Goal: Transaction & Acquisition: Purchase product/service

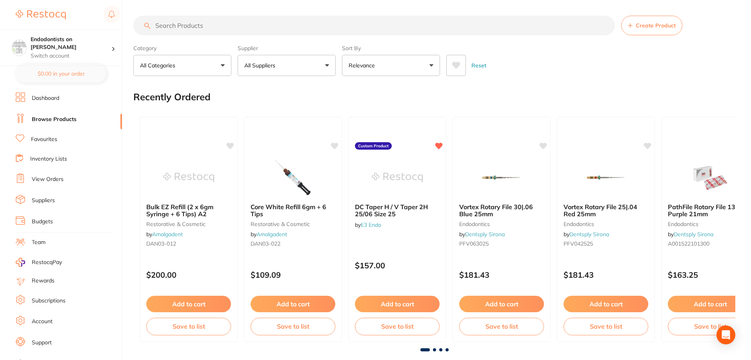
click at [46, 135] on li "Favourites" at bounding box center [69, 140] width 106 height 10
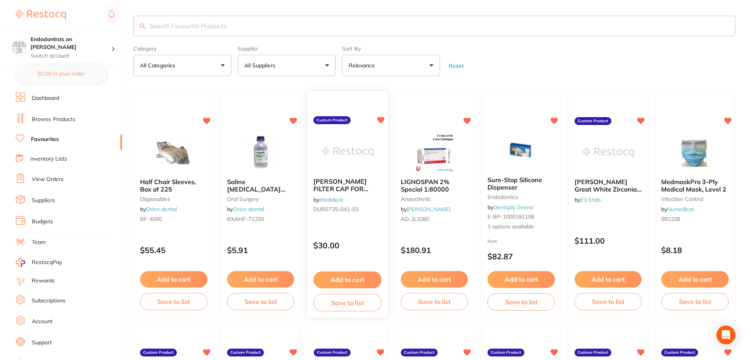
click at [345, 281] on button "Add to cart" at bounding box center [347, 280] width 68 height 17
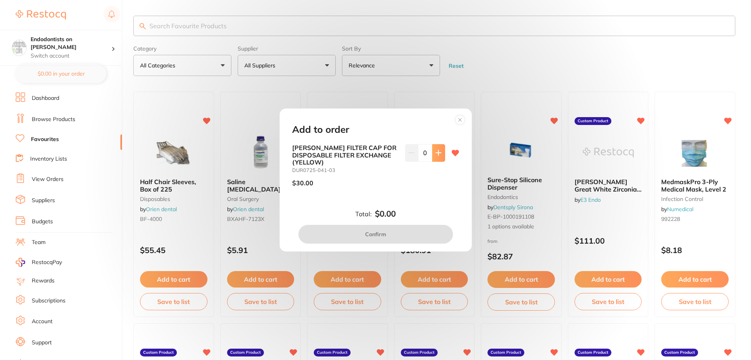
click at [437, 153] on icon at bounding box center [438, 153] width 5 height 5
type input "1"
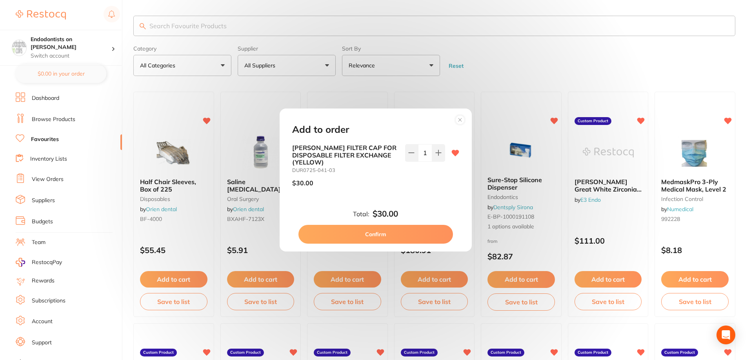
click at [362, 237] on button "Confirm" at bounding box center [376, 234] width 155 height 19
checkbox input "false"
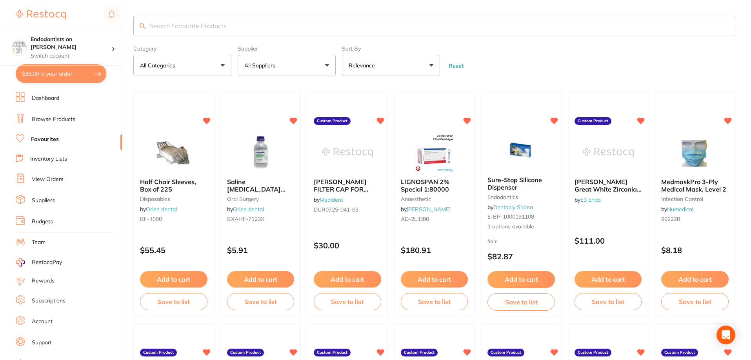
click at [169, 27] on input "search" at bounding box center [434, 26] width 602 height 20
type input "lubrina"
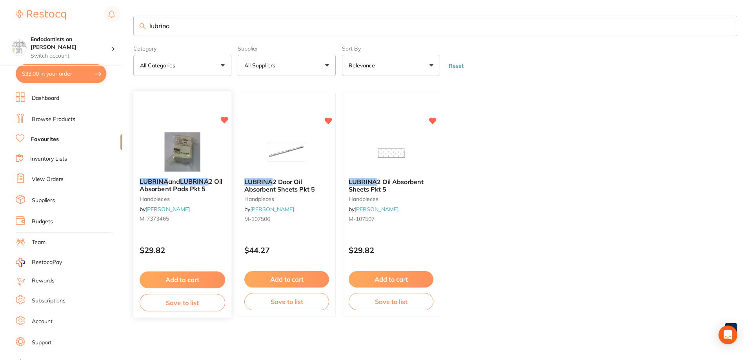
click at [174, 276] on button "Add to cart" at bounding box center [183, 280] width 86 height 17
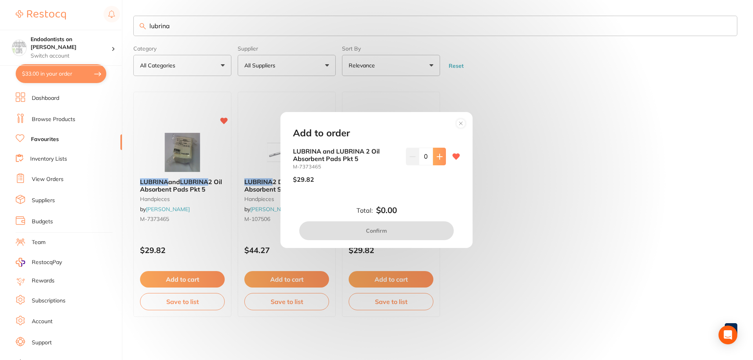
click at [435, 163] on button at bounding box center [439, 156] width 13 height 17
type input "2"
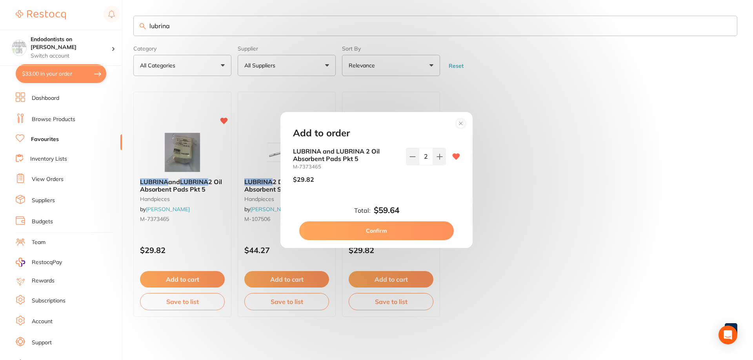
click at [385, 231] on button "Confirm" at bounding box center [376, 231] width 155 height 19
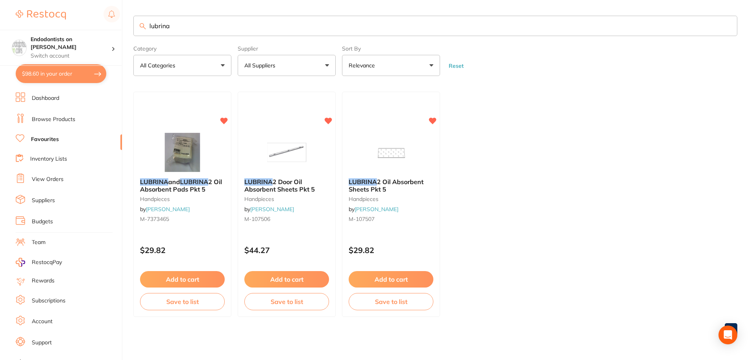
drag, startPoint x: 191, startPoint y: 26, endPoint x: 36, endPoint y: 6, distance: 157.0
click at [36, 6] on div "$98.60 Endodontists on [PERSON_NAME] Switch account Endodontists on [PERSON_NAM…" at bounding box center [376, 180] width 753 height 360
type input "microshield"
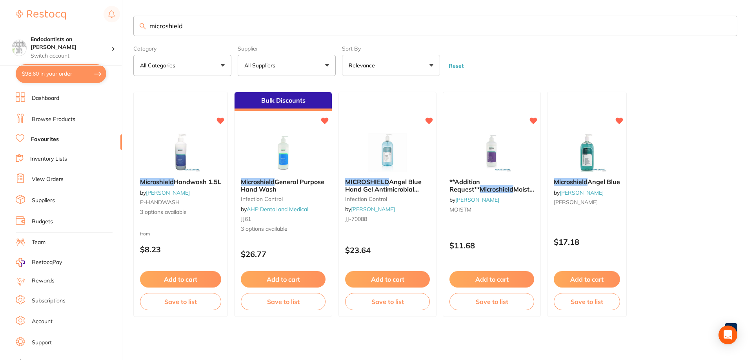
click at [590, 282] on button "Add to cart" at bounding box center [587, 279] width 66 height 16
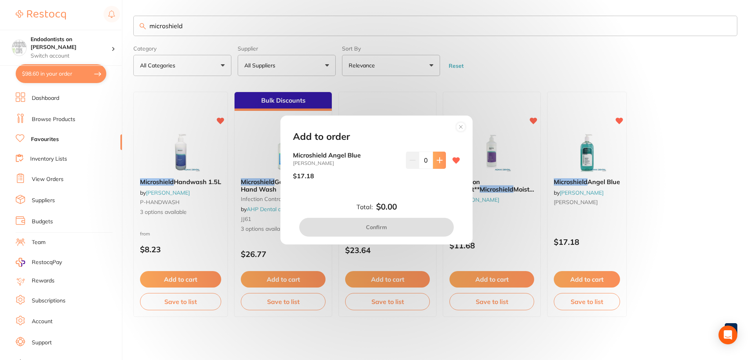
click at [441, 160] on button at bounding box center [439, 160] width 13 height 17
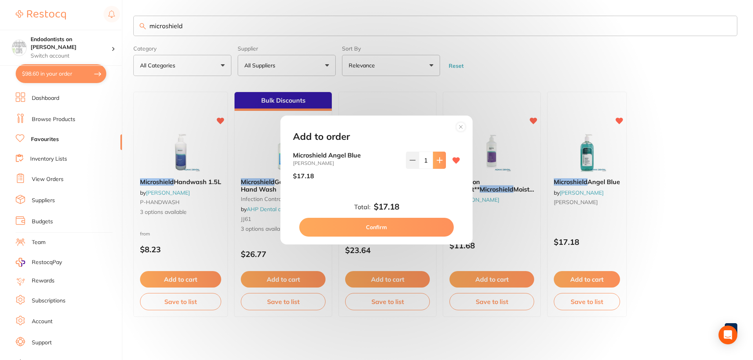
click at [441, 160] on button at bounding box center [439, 160] width 13 height 17
type input "4"
click at [410, 226] on button "Confirm" at bounding box center [376, 227] width 155 height 19
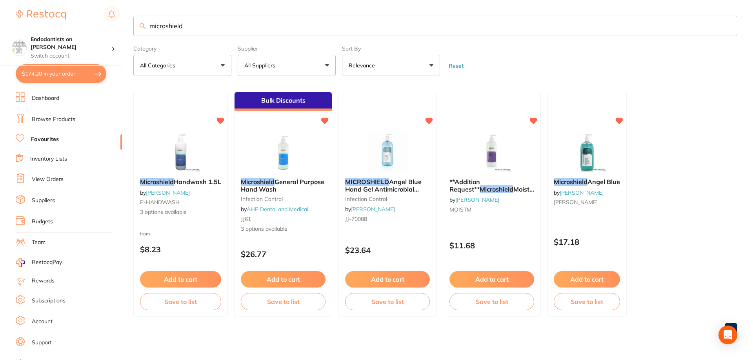
drag, startPoint x: 201, startPoint y: 24, endPoint x: 23, endPoint y: 17, distance: 178.2
click at [23, 17] on div "$174.20 Endodontists on [PERSON_NAME] Switch account Endodontists on [PERSON_NA…" at bounding box center [376, 180] width 753 height 360
type input "o"
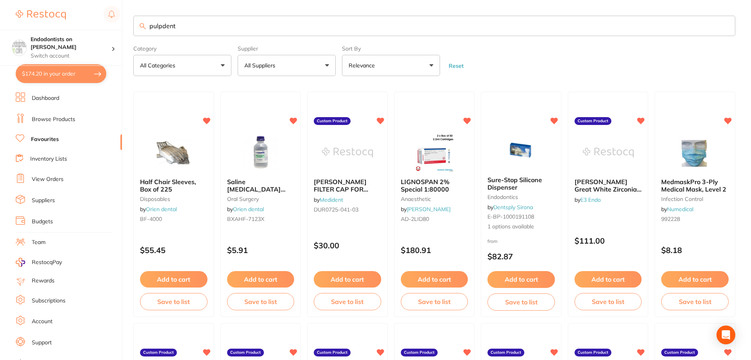
type input "pulpdent"
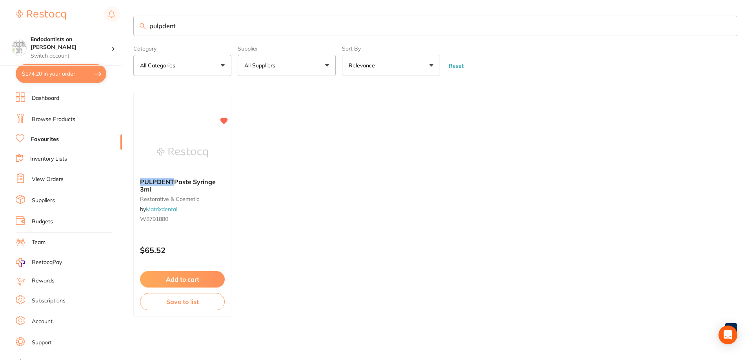
click at [193, 279] on button "Add to cart" at bounding box center [182, 279] width 85 height 16
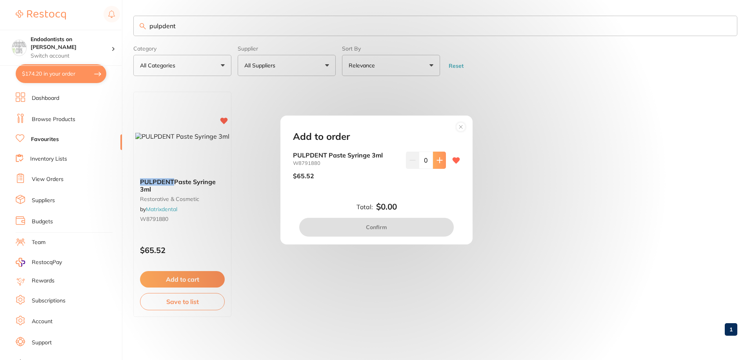
click at [443, 160] on button at bounding box center [439, 160] width 13 height 17
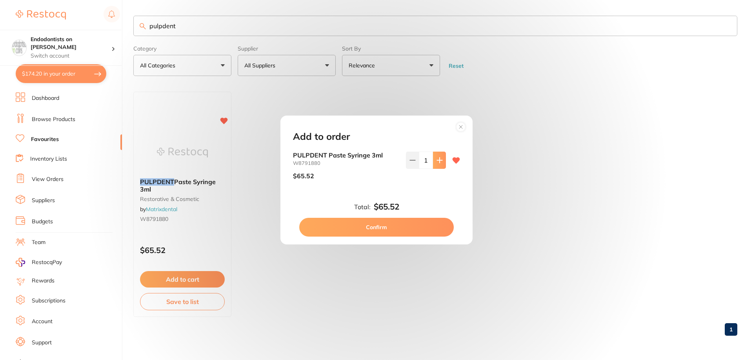
click at [443, 160] on button at bounding box center [439, 160] width 13 height 17
type input "2"
click at [426, 228] on button "Confirm" at bounding box center [376, 227] width 155 height 19
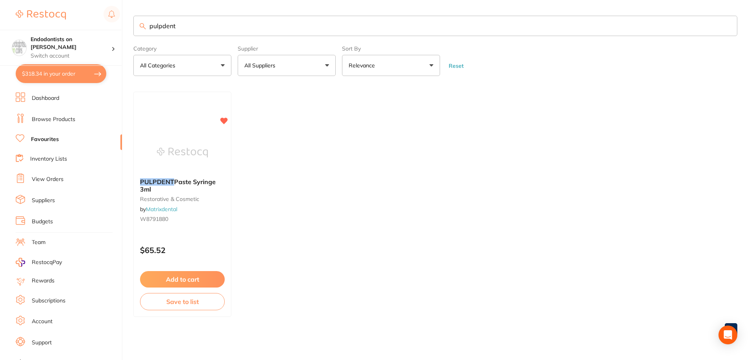
drag, startPoint x: 180, startPoint y: 23, endPoint x: 80, endPoint y: 29, distance: 100.6
click at [80, 29] on div "$318.34 Endodontists on [PERSON_NAME] Switch account Endodontists on [PERSON_NA…" at bounding box center [376, 180] width 753 height 360
type input "luxacore"
click at [158, 279] on button "Add to cart" at bounding box center [183, 280] width 86 height 17
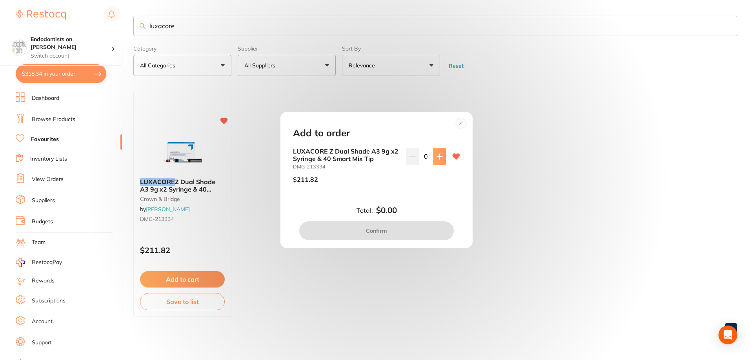
click at [438, 155] on icon at bounding box center [439, 156] width 5 height 5
type input "1"
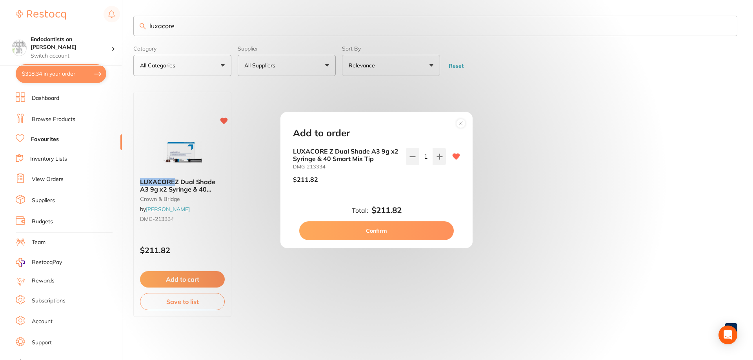
click at [402, 230] on button "Confirm" at bounding box center [376, 231] width 155 height 19
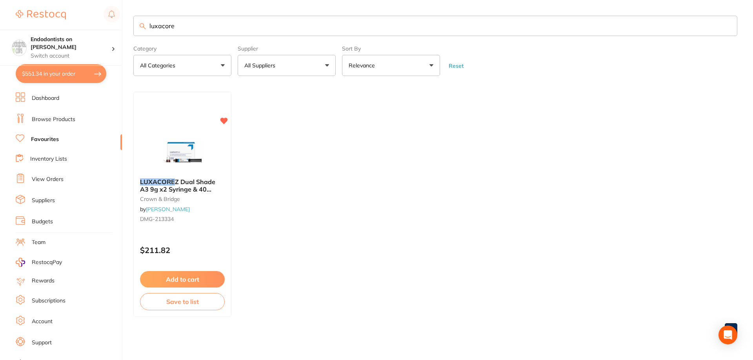
drag, startPoint x: 226, startPoint y: 29, endPoint x: 53, endPoint y: 24, distance: 172.7
click at [53, 24] on div "$551.34 Endodontists on [PERSON_NAME] Switch account Endodontists on [PERSON_NA…" at bounding box center [376, 180] width 753 height 360
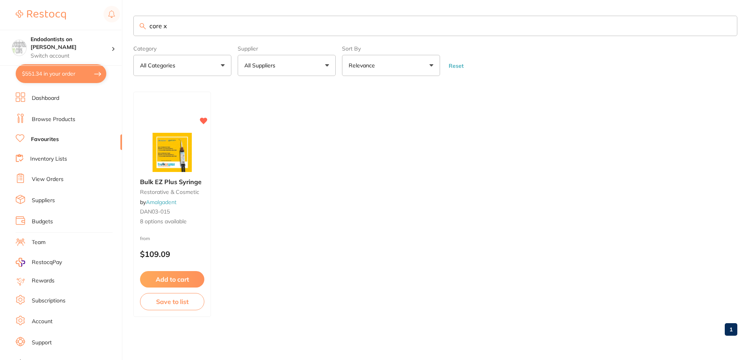
click at [182, 280] on button "Add to cart" at bounding box center [172, 279] width 64 height 16
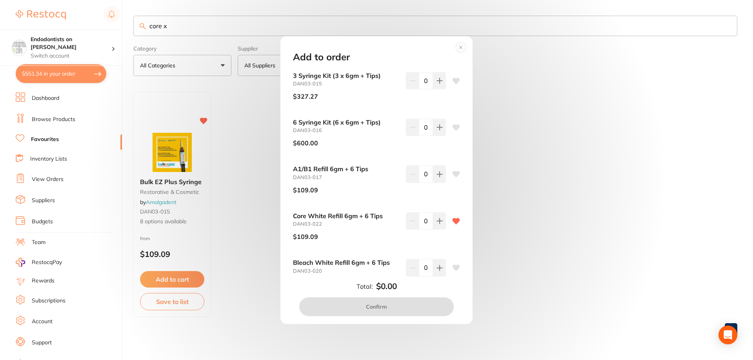
click at [579, 169] on div "Add to order 3 Syringe Kit (3 x 6gm + Tips) DAN03-015 $327.27 0 6 Syringe Kit (…" at bounding box center [376, 180] width 753 height 360
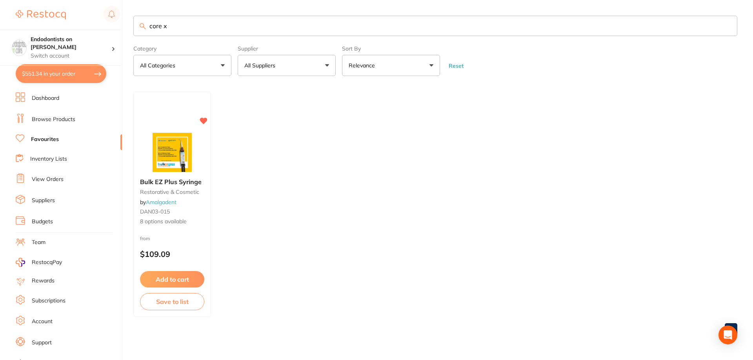
drag, startPoint x: 187, startPoint y: 28, endPoint x: 161, endPoint y: 27, distance: 25.9
click at [161, 27] on input "core x" at bounding box center [435, 26] width 604 height 20
type input "corex"
click at [182, 277] on button "Add to cart" at bounding box center [172, 280] width 65 height 17
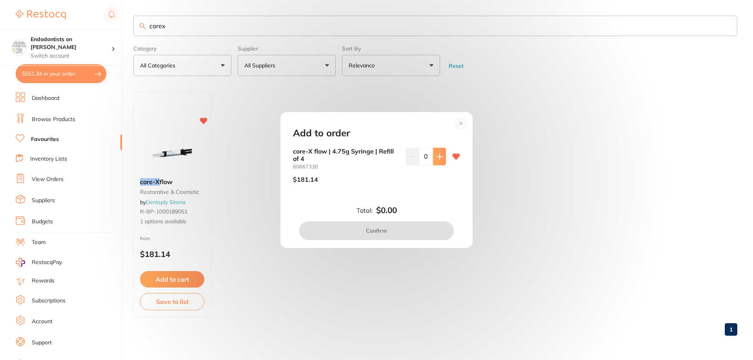
click at [441, 150] on button at bounding box center [439, 156] width 13 height 17
type input "1"
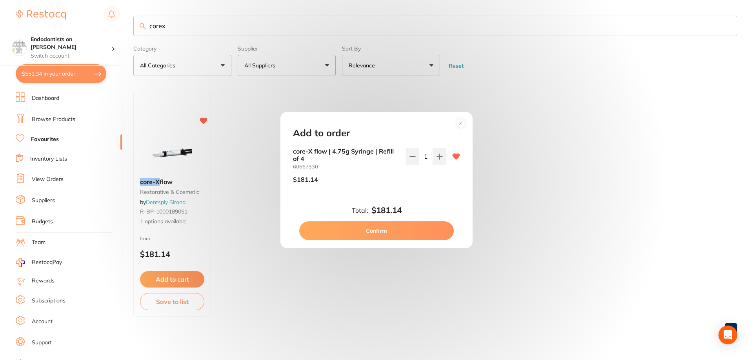
click at [418, 230] on button "Confirm" at bounding box center [376, 231] width 155 height 19
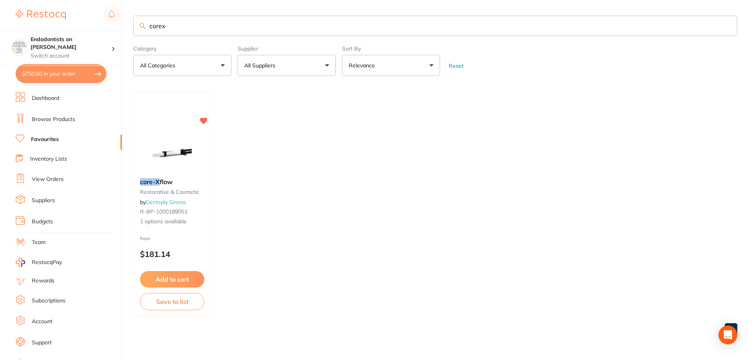
drag, startPoint x: 193, startPoint y: 29, endPoint x: 154, endPoint y: 28, distance: 38.8
click at [154, 28] on input "corex" at bounding box center [435, 26] width 604 height 20
type input "ceraseal"
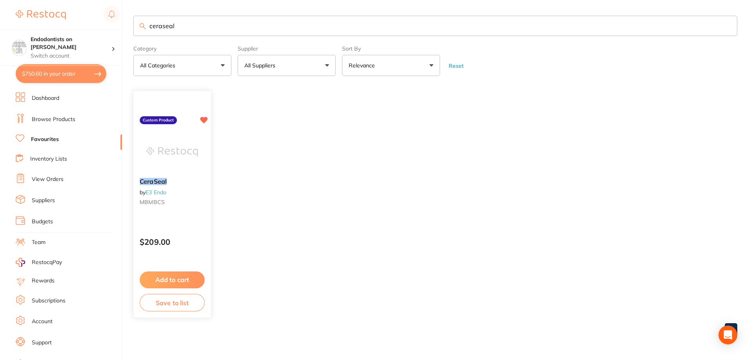
click at [179, 278] on button "Add to cart" at bounding box center [172, 280] width 65 height 17
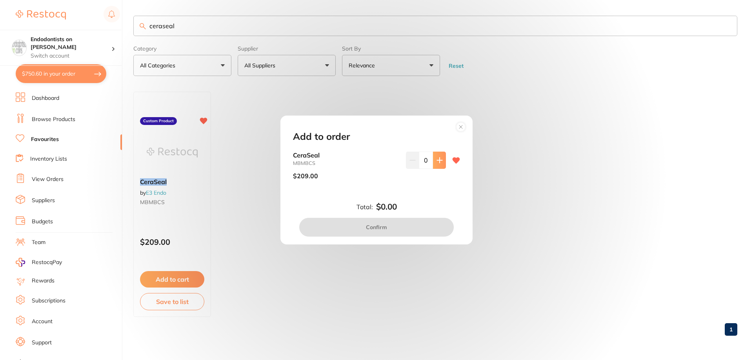
click at [433, 163] on button at bounding box center [439, 160] width 13 height 17
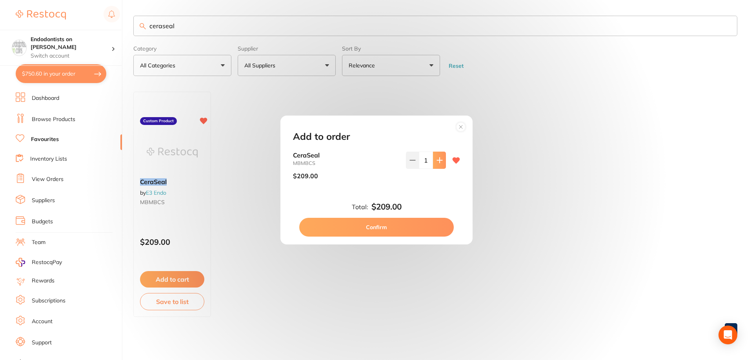
click at [437, 163] on icon at bounding box center [440, 160] width 6 height 6
click at [410, 162] on icon at bounding box center [413, 160] width 6 height 6
type input "1"
click at [396, 229] on button "Confirm" at bounding box center [376, 227] width 155 height 19
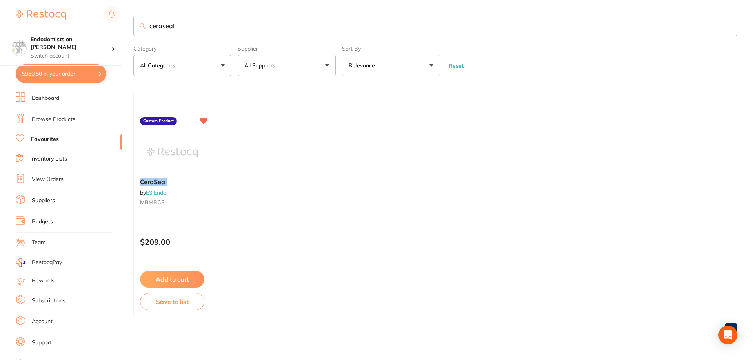
drag, startPoint x: 200, startPoint y: 28, endPoint x: 26, endPoint y: 25, distance: 173.4
click at [27, 25] on div "$980.50 Endodontists on [PERSON_NAME] Switch account Endodontists on [PERSON_NA…" at bounding box center [376, 180] width 753 height 360
type input "GKE"
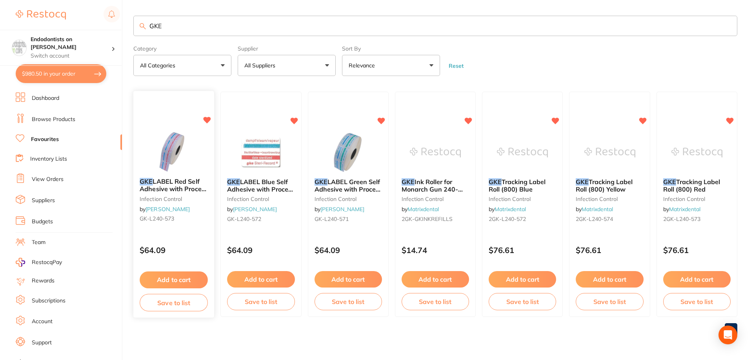
click at [173, 274] on button "Add to cart" at bounding box center [174, 280] width 68 height 17
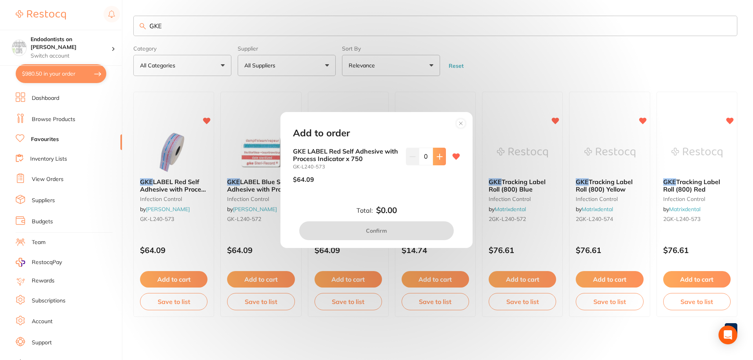
click at [438, 160] on button at bounding box center [439, 156] width 13 height 17
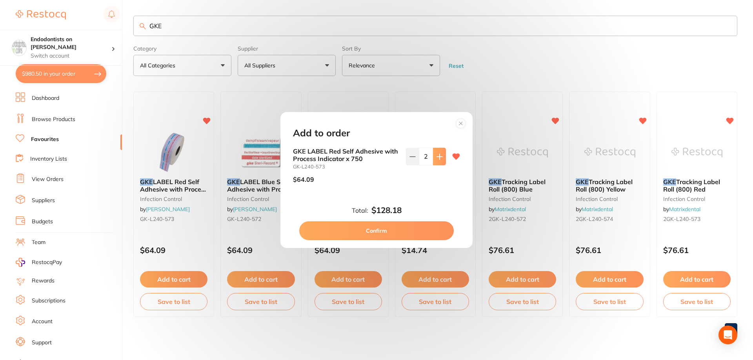
click at [438, 160] on button at bounding box center [439, 156] width 13 height 17
type input "4"
click at [406, 236] on button "Confirm" at bounding box center [376, 231] width 155 height 19
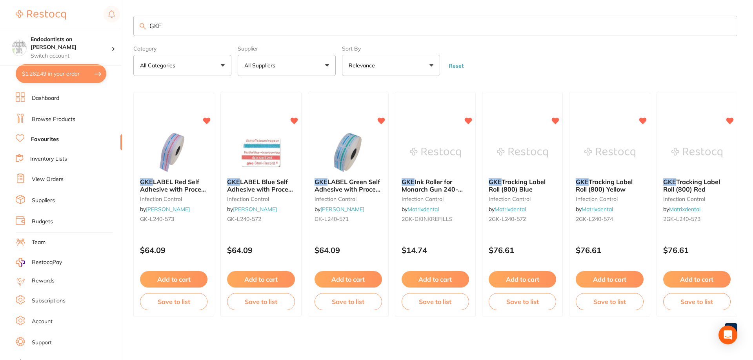
drag, startPoint x: 143, startPoint y: 27, endPoint x: 111, endPoint y: 27, distance: 31.8
click at [111, 27] on div "$1,262.49 Endodontists on [PERSON_NAME] Switch account Endodontists on [PERSON_…" at bounding box center [376, 180] width 753 height 360
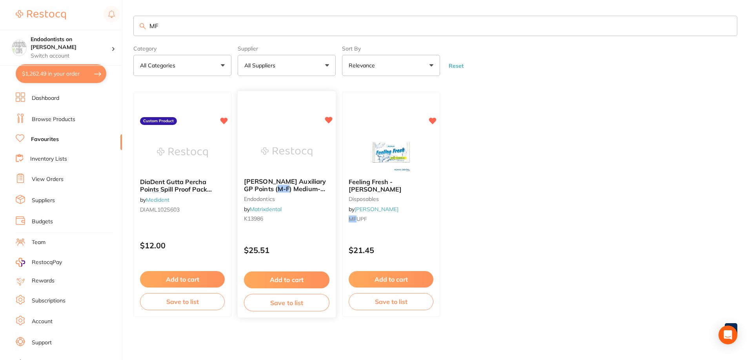
type input "MF"
click at [279, 174] on div "[PERSON_NAME] Auxiliary GP Points ( M-F ) Medium-Fine (100) endodontics by Matr…" at bounding box center [287, 202] width 98 height 60
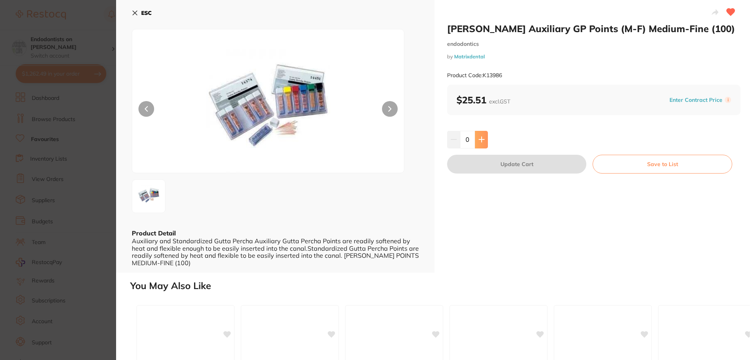
click at [482, 144] on button at bounding box center [481, 139] width 13 height 17
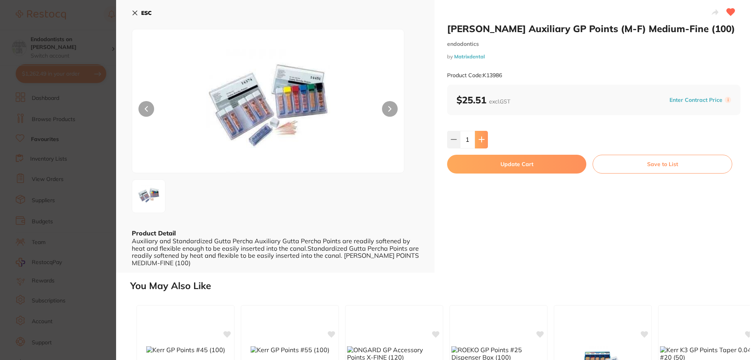
click at [482, 144] on button at bounding box center [481, 139] width 13 height 17
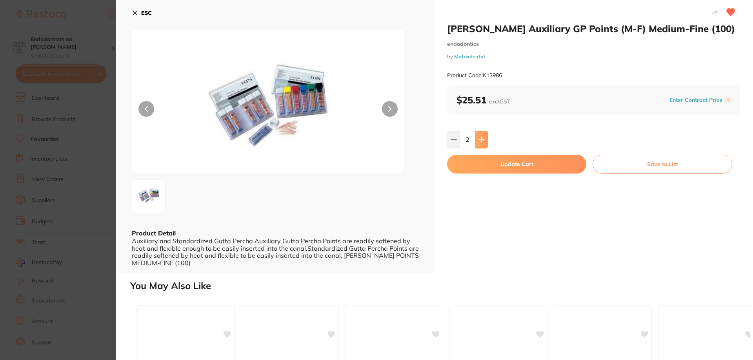
click at [482, 145] on button at bounding box center [481, 139] width 13 height 17
type input "4"
click at [495, 169] on button "Update Cart" at bounding box center [516, 164] width 139 height 19
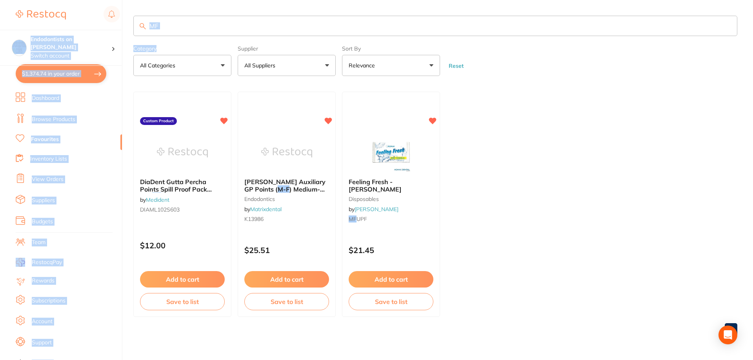
drag, startPoint x: 132, startPoint y: 26, endPoint x: 103, endPoint y: 21, distance: 29.5
click at [103, 21] on div "$1,374.74 Endodontists on [PERSON_NAME] Switch account Endodontists on [PERSON_…" at bounding box center [376, 180] width 753 height 360
click at [199, 23] on input "MF" at bounding box center [435, 26] width 604 height 20
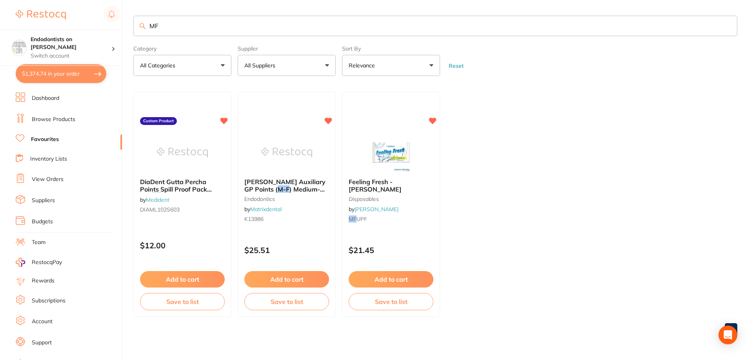
drag, startPoint x: 206, startPoint y: 26, endPoint x: 117, endPoint y: 25, distance: 88.7
click at [117, 25] on div "$1,374.74 Endodontists on [PERSON_NAME] Switch account Endodontists on [PERSON_…" at bounding box center [376, 180] width 753 height 360
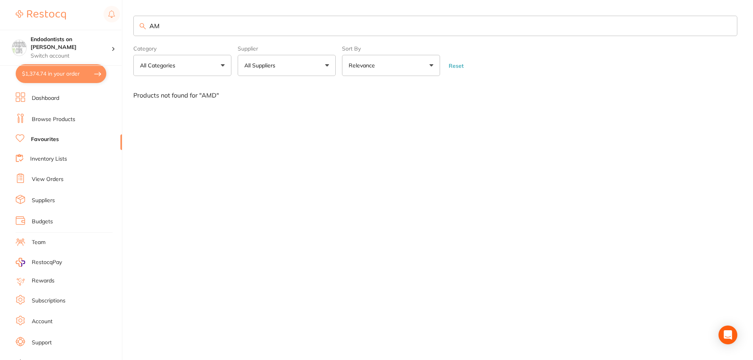
type input "A"
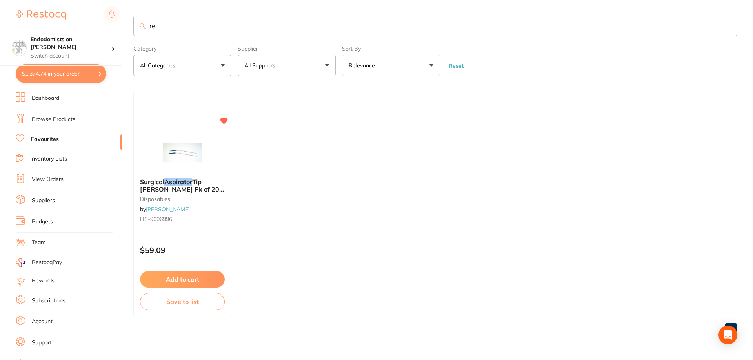
type input "r"
type input "3"
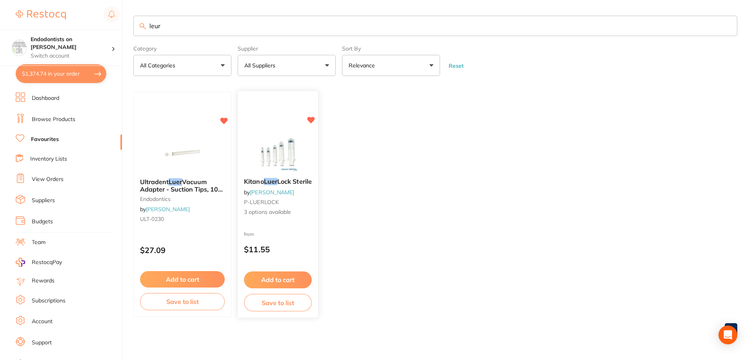
type input "leur"
click at [269, 283] on button "Add to cart" at bounding box center [278, 280] width 68 height 17
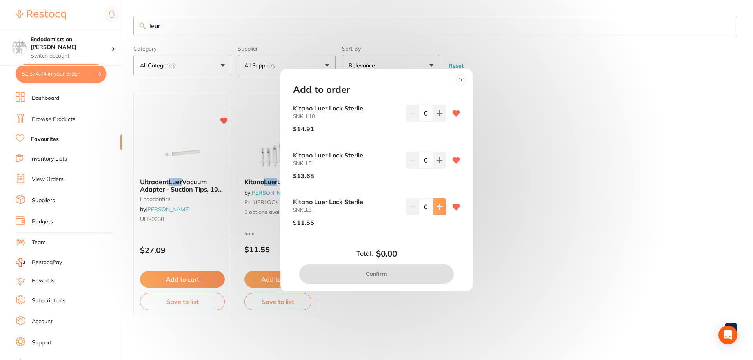
click at [437, 208] on icon at bounding box center [440, 207] width 6 height 6
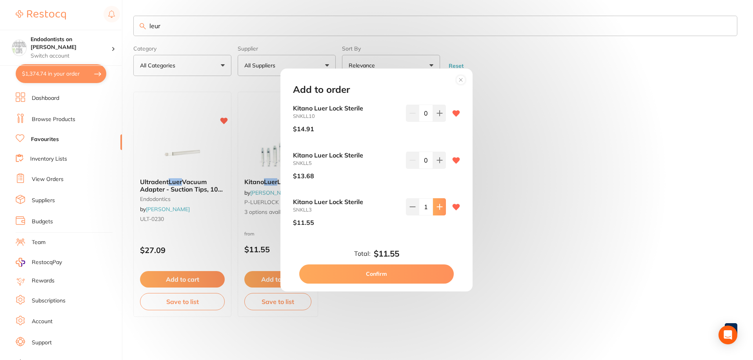
click at [437, 208] on icon at bounding box center [440, 207] width 6 height 6
type input "2"
click at [437, 111] on icon at bounding box center [440, 113] width 6 height 6
type input "2"
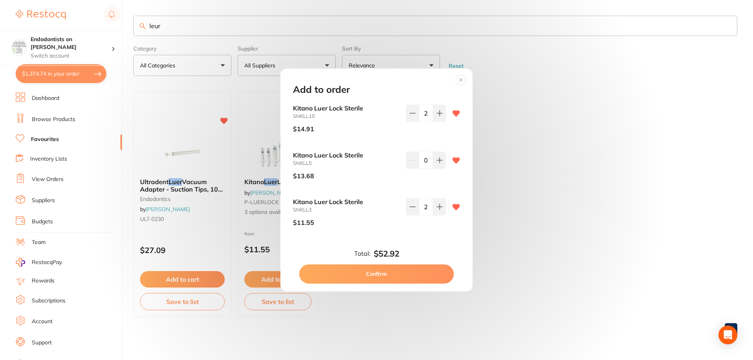
click at [397, 271] on button "Confirm" at bounding box center [376, 274] width 155 height 19
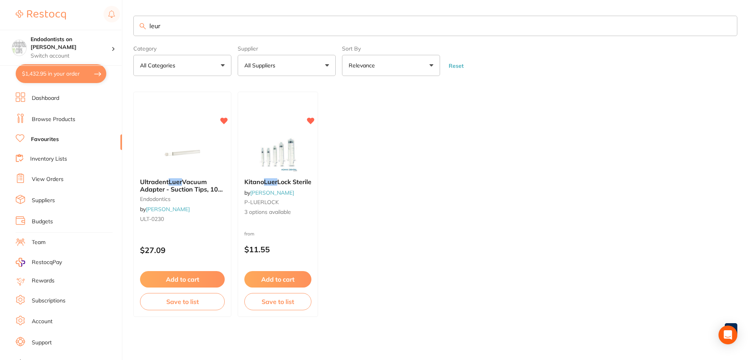
drag, startPoint x: 181, startPoint y: 31, endPoint x: 81, endPoint y: 19, distance: 100.7
click at [81, 19] on div "$1,432.95 Endodontists on [PERSON_NAME] Switch account Endodontists on [PERSON_…" at bounding box center [376, 180] width 753 height 360
type input "vortex"
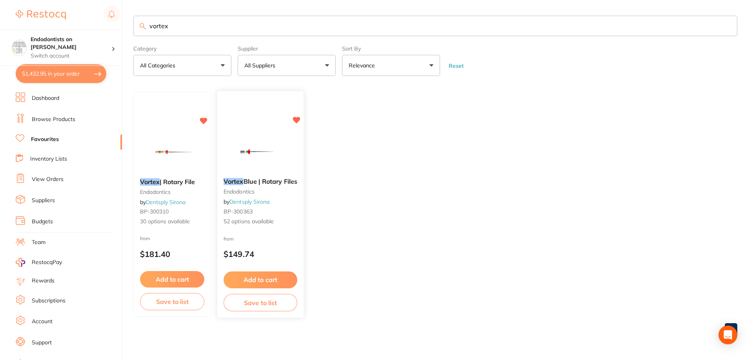
click at [266, 282] on button "Add to cart" at bounding box center [261, 280] width 74 height 17
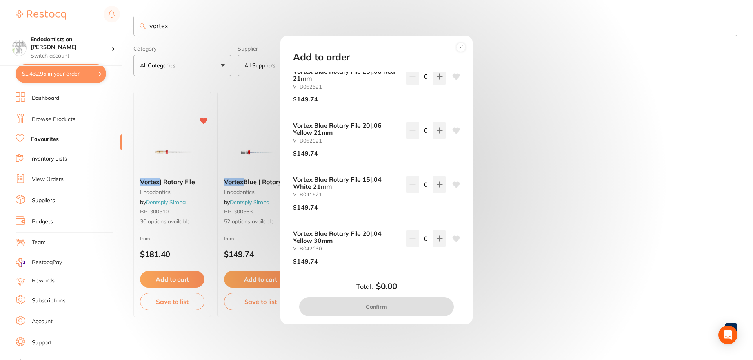
scroll to position [235, 0]
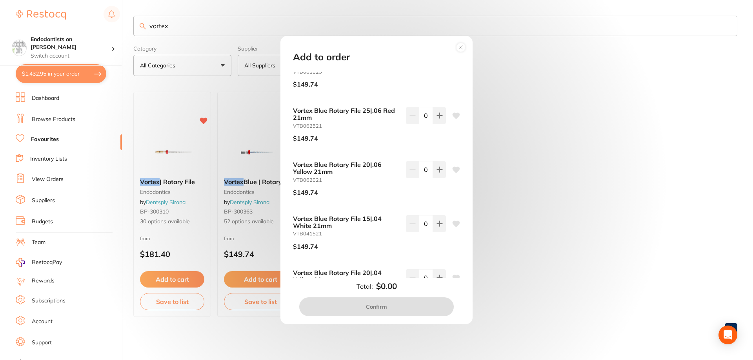
click at [452, 117] on icon at bounding box center [456, 116] width 8 height 8
click at [455, 117] on icon at bounding box center [456, 116] width 7 height 6
click at [437, 118] on icon at bounding box center [440, 116] width 6 height 6
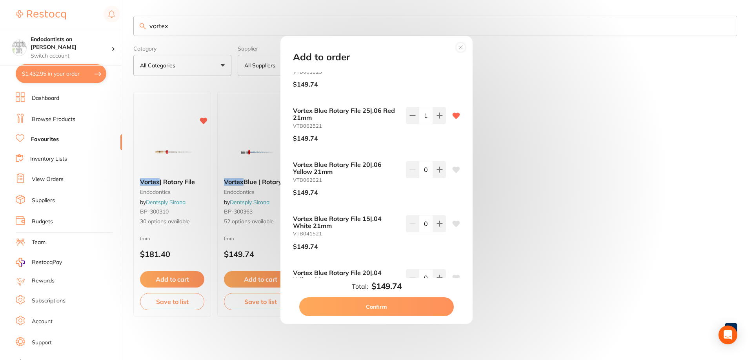
click at [454, 114] on icon at bounding box center [456, 116] width 7 height 6
click at [412, 115] on icon at bounding box center [413, 116] width 6 height 6
type input "0"
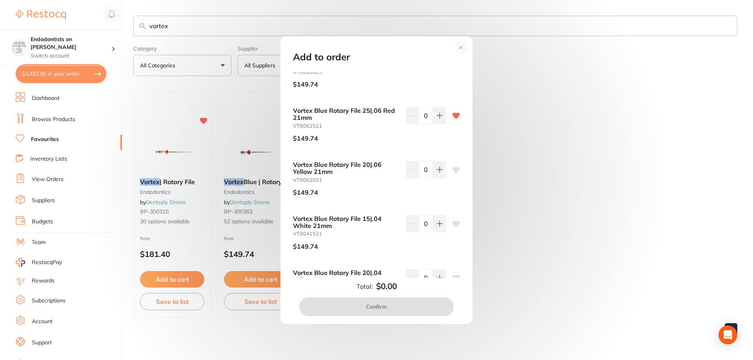
click at [453, 116] on icon at bounding box center [456, 116] width 7 height 6
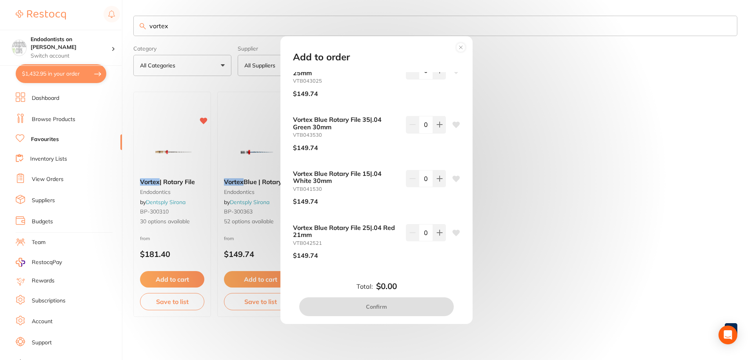
scroll to position [1455, 0]
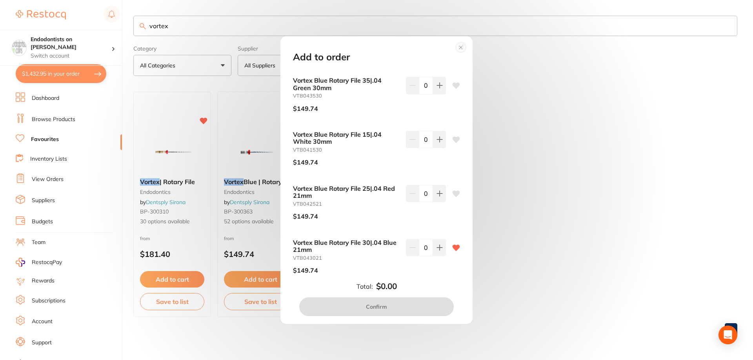
click at [453, 193] on icon at bounding box center [456, 194] width 7 height 6
click at [435, 198] on button at bounding box center [439, 193] width 13 height 17
type input "1"
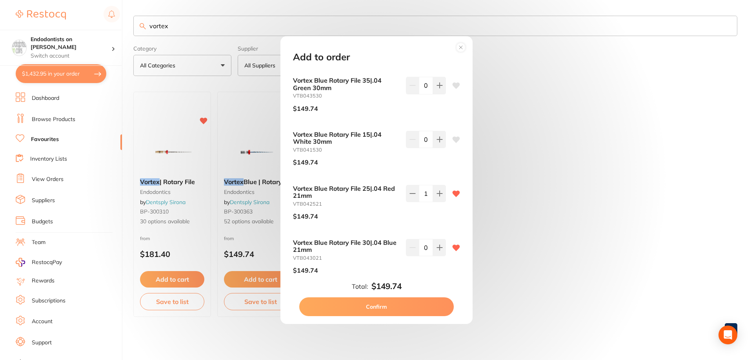
click at [390, 303] on button "Confirm" at bounding box center [376, 307] width 155 height 19
